Goal: Browse casually: Explore the website without a specific task or goal

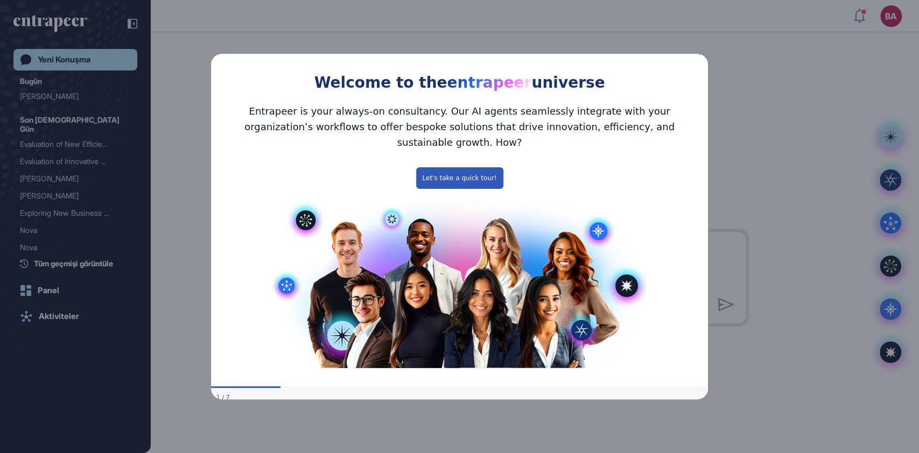
click at [702, 54] on icon "Close Preview" at bounding box center [701, 52] width 4 height 4
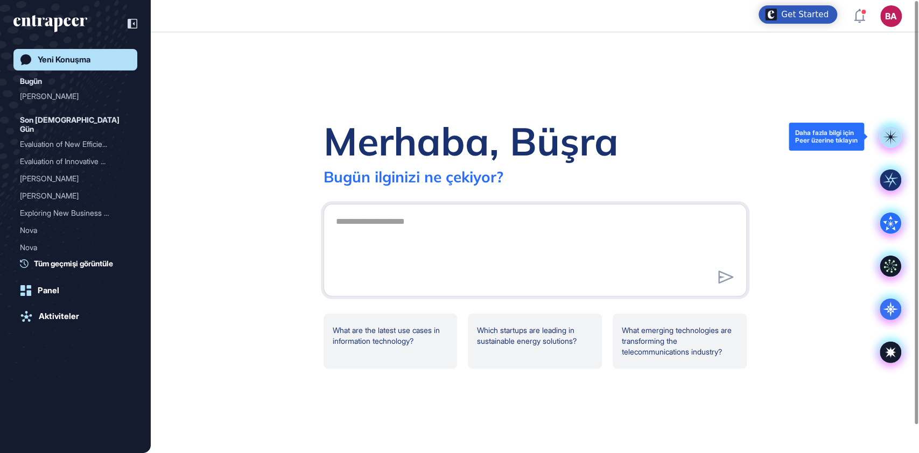
click at [883, 138] on rect at bounding box center [891, 137] width 22 height 22
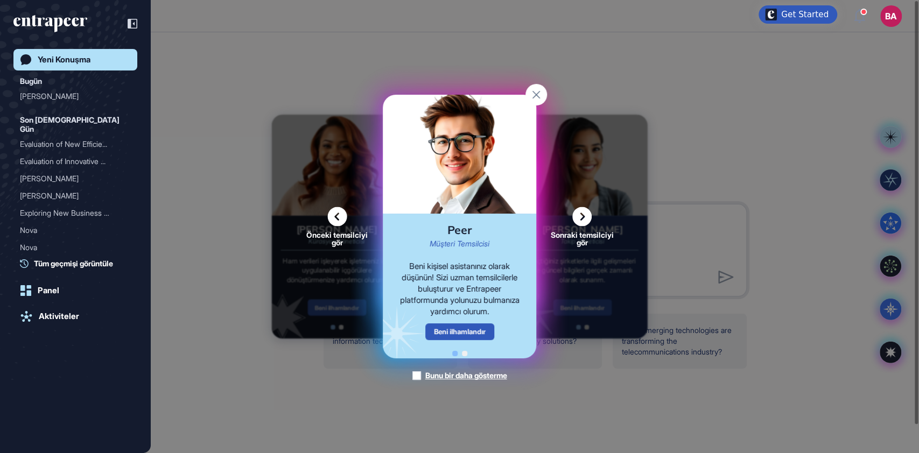
click at [583, 220] on icon at bounding box center [581, 216] width 19 height 19
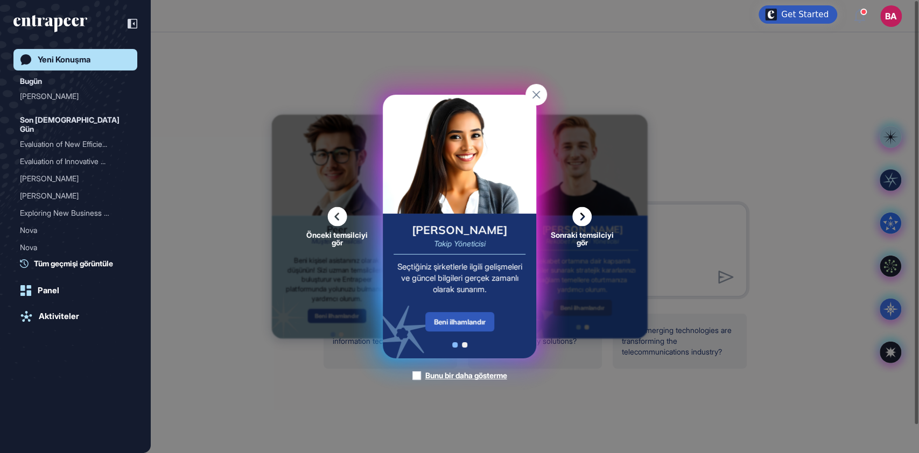
click at [576, 214] on icon at bounding box center [581, 216] width 19 height 19
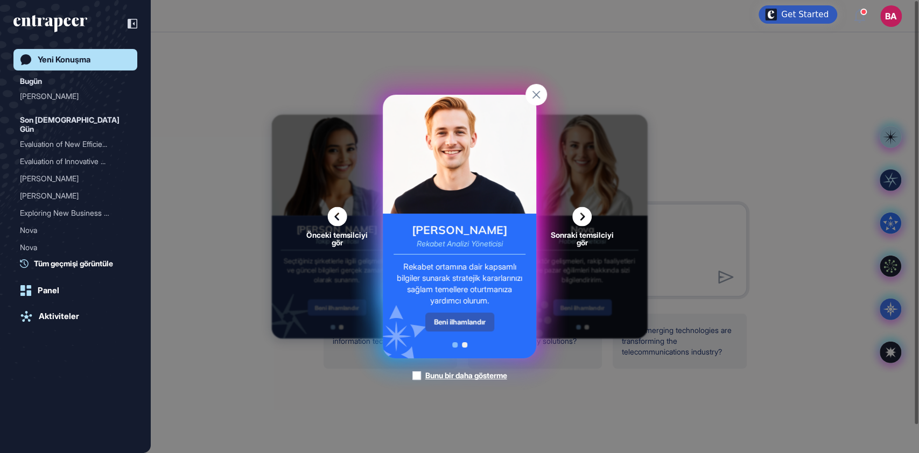
click at [578, 217] on icon at bounding box center [581, 216] width 19 height 19
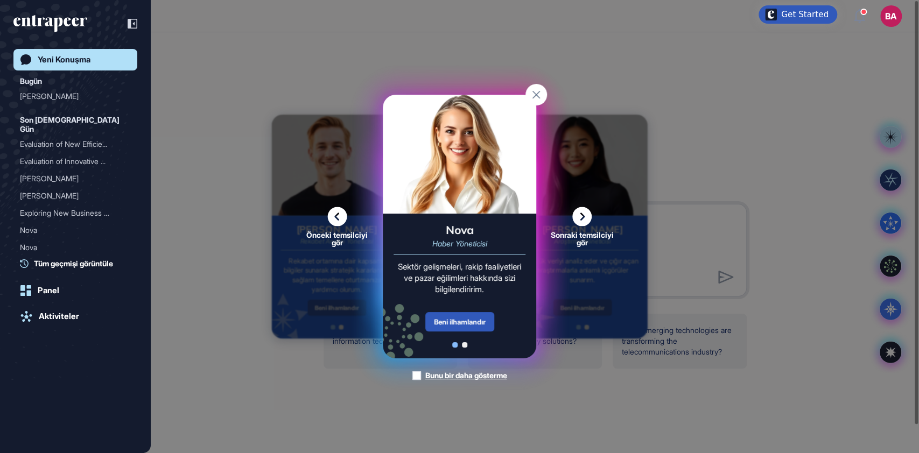
click at [580, 220] on icon at bounding box center [581, 216] width 19 height 19
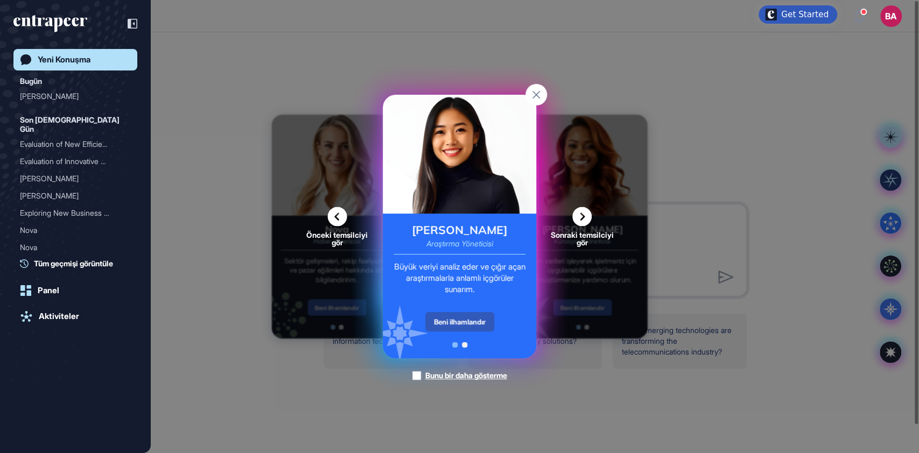
click at [588, 213] on icon at bounding box center [581, 216] width 19 height 19
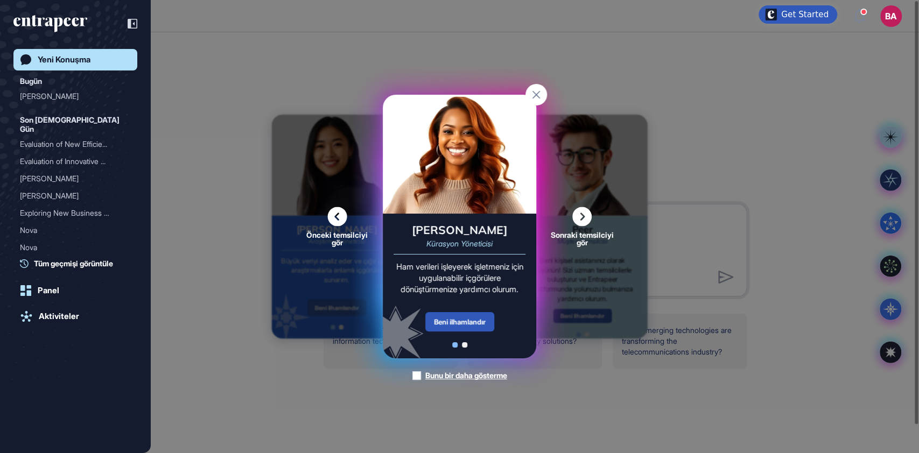
click at [330, 217] on icon at bounding box center [336, 216] width 19 height 19
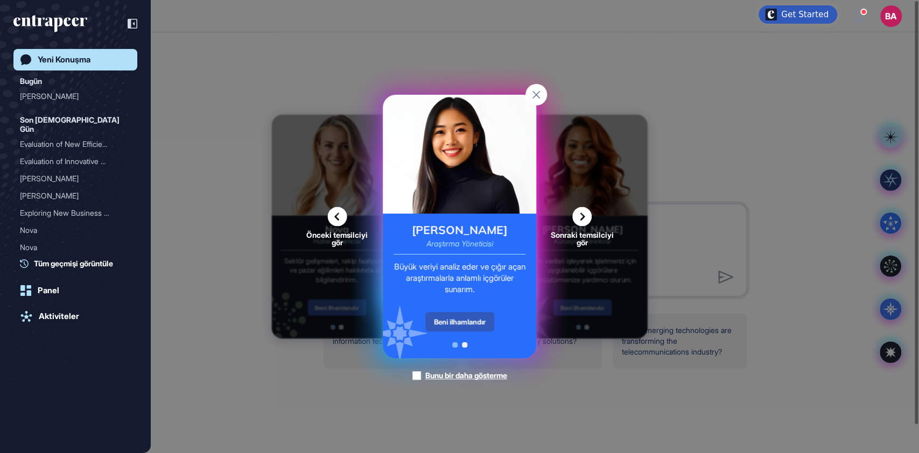
click at [584, 218] on icon at bounding box center [581, 216] width 19 height 19
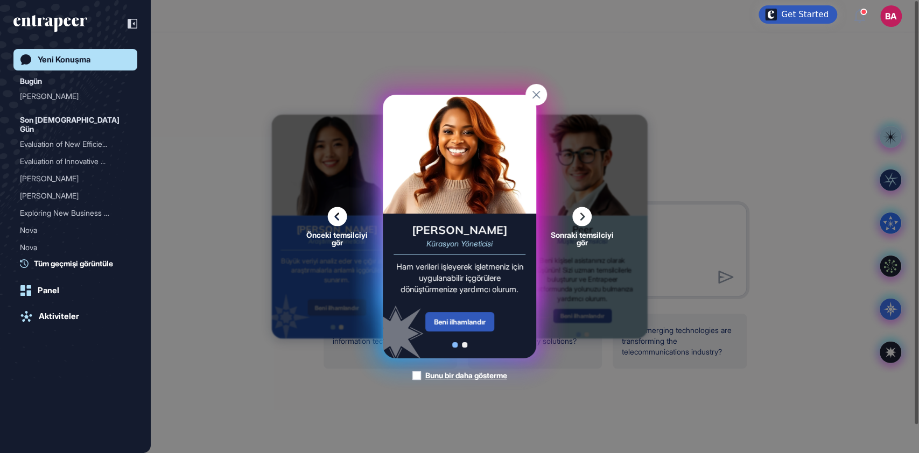
click at [580, 221] on icon at bounding box center [581, 216] width 19 height 19
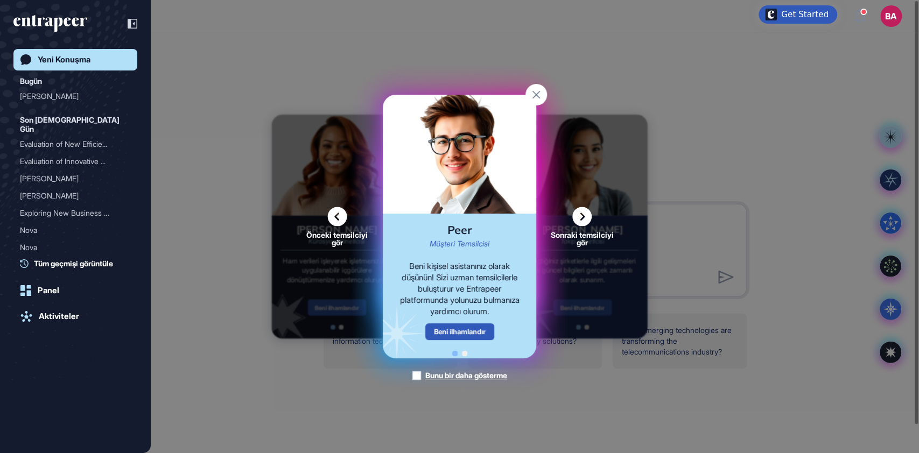
click at [538, 91] on rect at bounding box center [536, 95] width 22 height 22
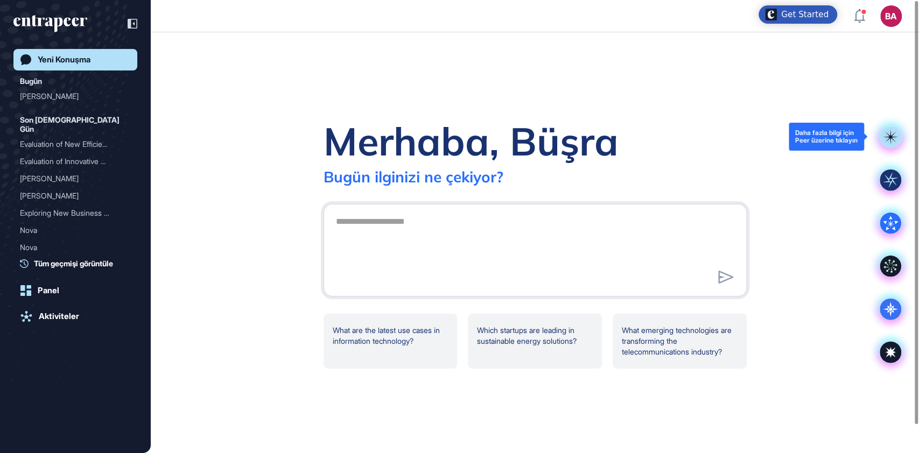
click at [890, 140] on icon at bounding box center [890, 137] width 16 height 16
